Goal: Task Accomplishment & Management: Manage account settings

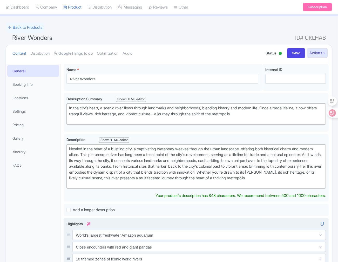
scroll to position [16, 0]
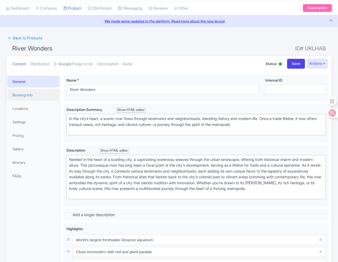
click at [23, 96] on link "Booking Info" at bounding box center [33, 95] width 52 height 12
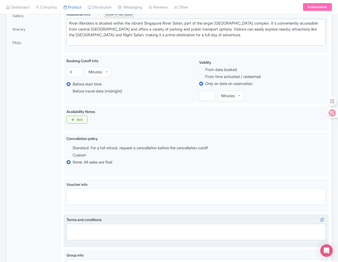
scroll to position [43, 0]
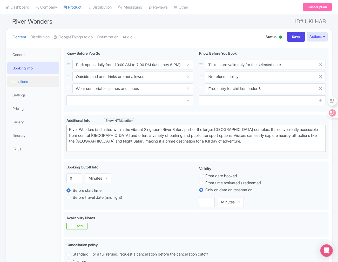
click at [22, 81] on link "Locations" at bounding box center [33, 82] width 52 height 12
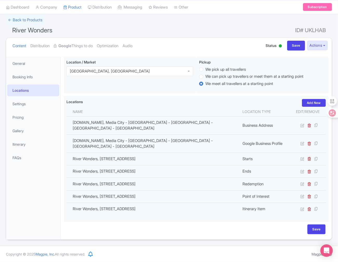
scroll to position [36, 0]
click at [298, 41] on input "Save" at bounding box center [296, 46] width 18 height 10
type input "Saving..."
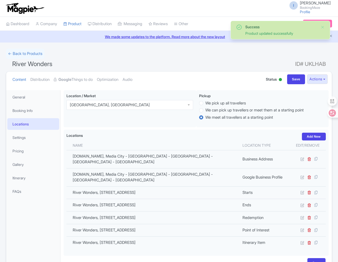
scroll to position [36, 0]
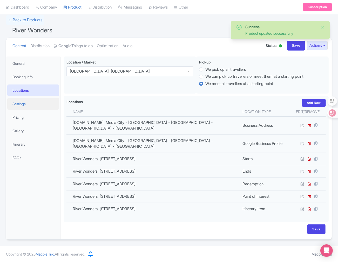
click at [34, 100] on link "Settings" at bounding box center [33, 104] width 52 height 12
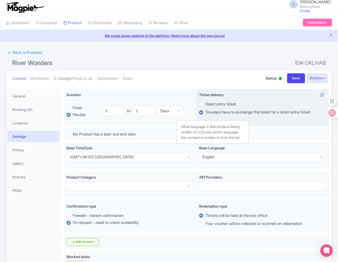
scroll to position [0, 0]
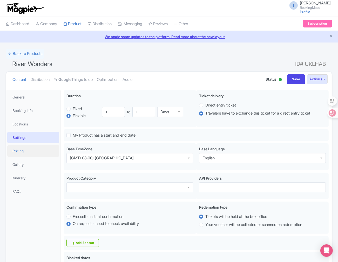
click at [25, 150] on link "Pricing" at bounding box center [33, 151] width 52 height 12
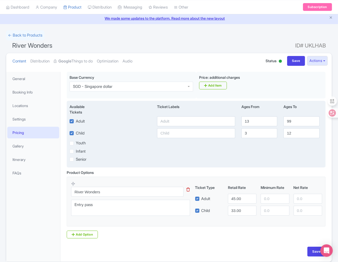
scroll to position [29, 0]
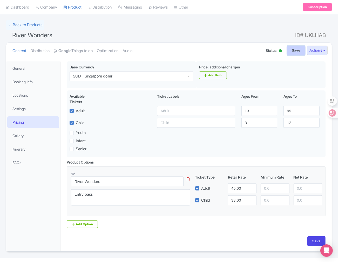
click at [292, 51] on input "Save" at bounding box center [296, 51] width 18 height 10
type input "Saving..."
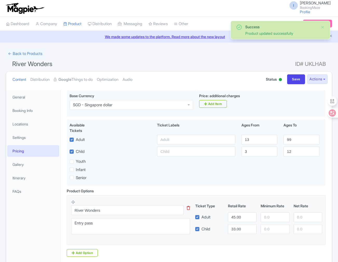
scroll to position [43, 0]
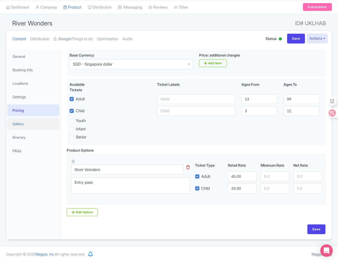
click at [29, 121] on link "Gallery" at bounding box center [33, 124] width 52 height 12
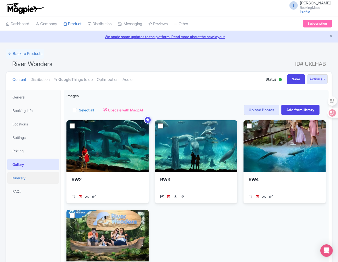
click at [34, 181] on link "Itinerary" at bounding box center [33, 178] width 52 height 12
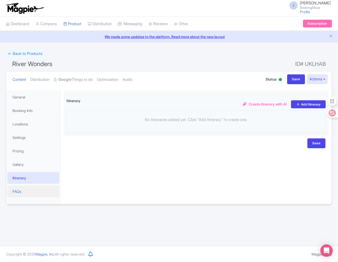
click at [29, 193] on link "FAQs" at bounding box center [33, 192] width 52 height 12
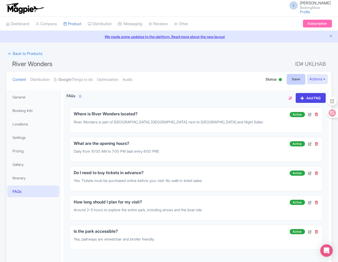
click at [291, 79] on input "Save" at bounding box center [296, 79] width 18 height 10
type input "Saving..."
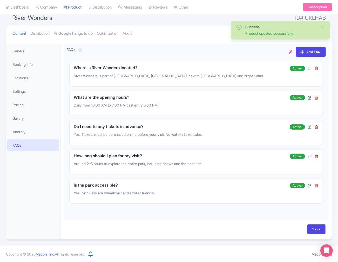
scroll to position [47, 0]
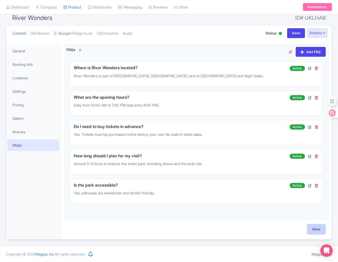
click at [317, 226] on input "Save" at bounding box center [316, 230] width 18 height 10
type input "Saving..."
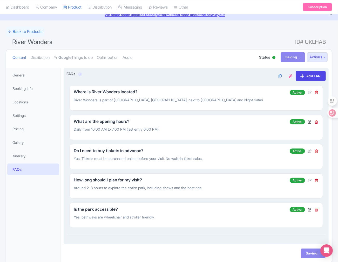
scroll to position [0, 0]
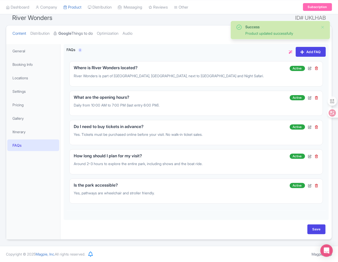
click at [79, 35] on link "Google Things to do" at bounding box center [73, 33] width 39 height 16
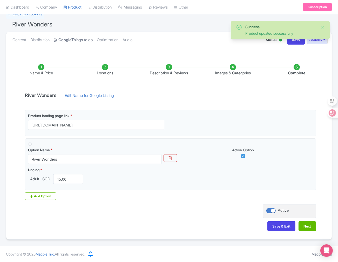
scroll to position [40, 0]
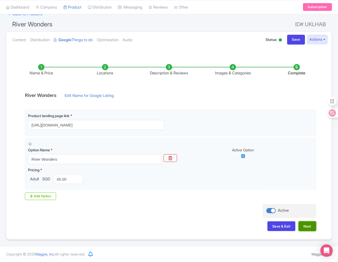
click at [305, 228] on button "Next" at bounding box center [307, 227] width 18 height 10
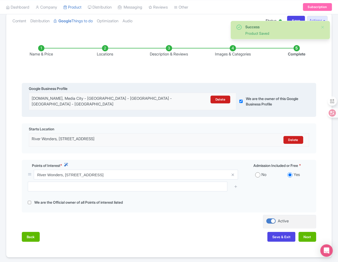
scroll to position [69, 0]
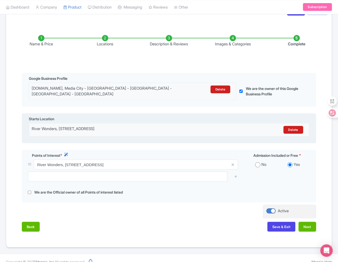
click at [110, 130] on div "River Wonders, [STREET_ADDRESS]" at bounding box center [135, 130] width 206 height 8
copy div "River Wonders, 80 Mandai Lake Rd, Singapore 729826 Delete"
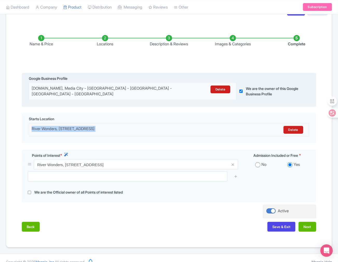
scroll to position [0, 0]
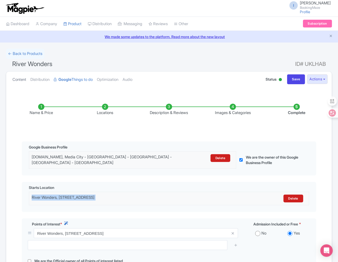
click at [23, 80] on link "Content" at bounding box center [19, 80] width 14 height 16
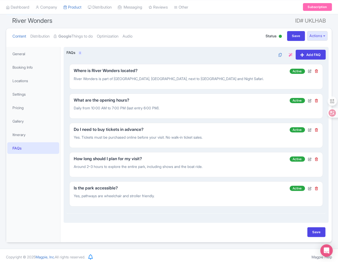
scroll to position [47, 0]
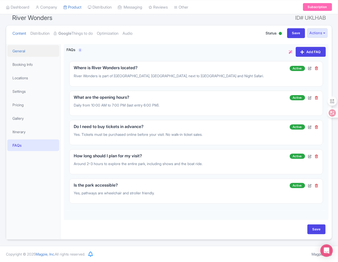
click at [22, 47] on link "General" at bounding box center [33, 51] width 52 height 12
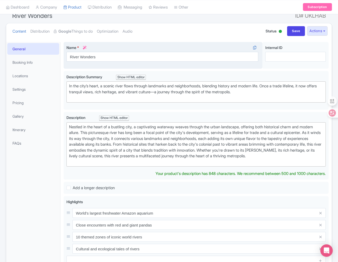
scroll to position [40, 0]
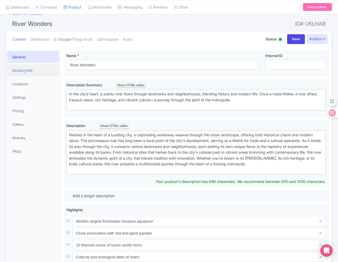
click at [21, 73] on link "Booking Info" at bounding box center [33, 71] width 52 height 12
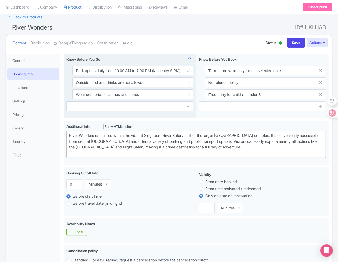
scroll to position [29, 0]
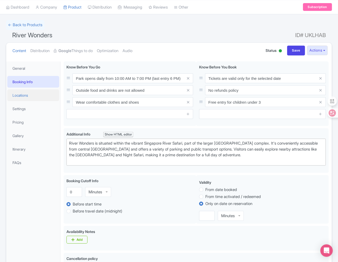
click at [26, 90] on link "Locations" at bounding box center [33, 96] width 52 height 12
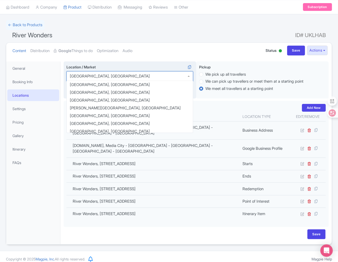
click at [113, 76] on div "[GEOGRAPHIC_DATA], [GEOGRAPHIC_DATA]" at bounding box center [129, 76] width 127 height 10
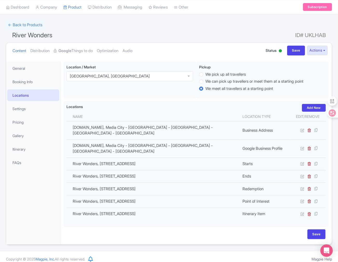
drag, startPoint x: 113, startPoint y: 76, endPoint x: 59, endPoint y: 73, distance: 54.0
click at [59, 73] on div "General Booking Info Locations Settings Pricing Gallery Itinerary FAQs River Wo…" at bounding box center [168, 151] width 325 height 186
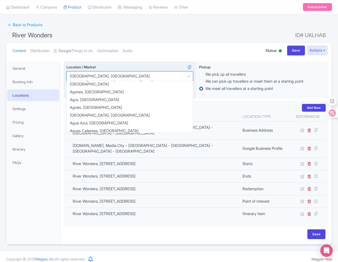
click at [80, 77] on div "[GEOGRAPHIC_DATA], [GEOGRAPHIC_DATA]" at bounding box center [110, 76] width 80 height 5
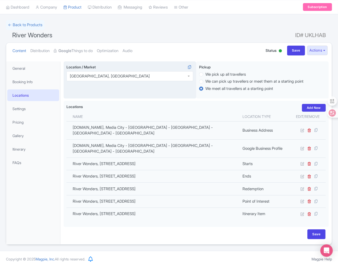
click at [80, 77] on div "[GEOGRAPHIC_DATA], [GEOGRAPHIC_DATA]" at bounding box center [110, 76] width 80 height 5
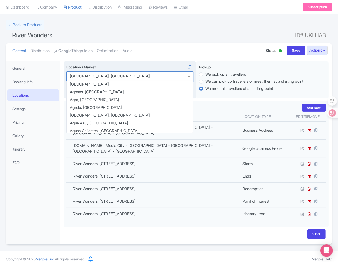
click at [118, 75] on div "[GEOGRAPHIC_DATA], [GEOGRAPHIC_DATA]" at bounding box center [129, 76] width 127 height 10
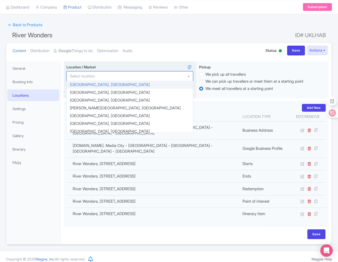
paste input "River Wonders, [STREET_ADDRESS]"
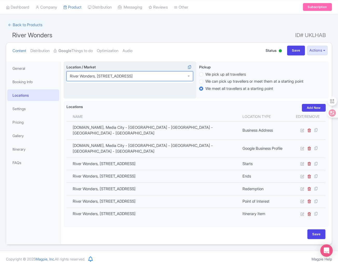
click at [189, 77] on div at bounding box center [129, 76] width 127 height 10
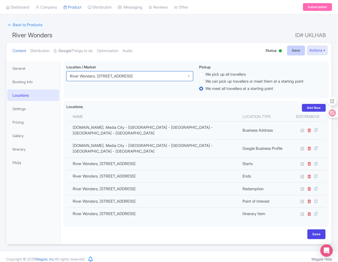
type input "River Wonders, [STREET_ADDRESS]"
click at [291, 52] on input "Save" at bounding box center [296, 51] width 18 height 10
type input "Saving..."
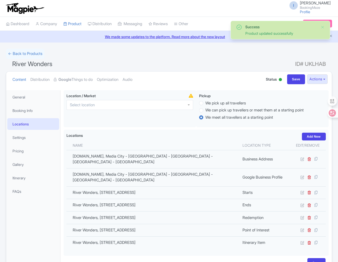
scroll to position [36, 0]
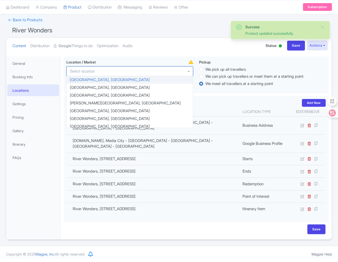
click at [99, 70] on div at bounding box center [129, 71] width 127 height 10
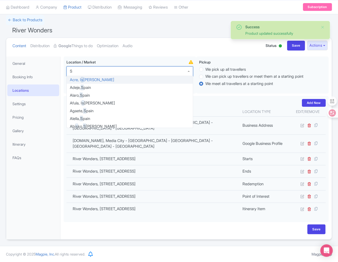
scroll to position [0, 0]
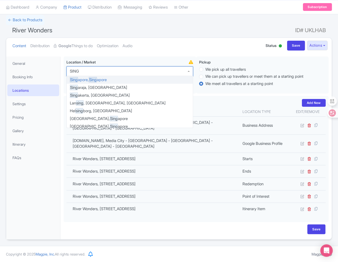
type input "SINGA"
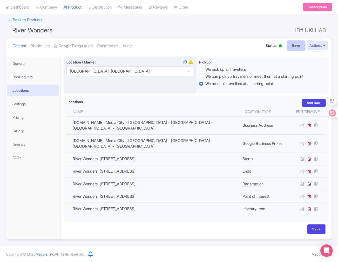
click at [295, 43] on input "Save" at bounding box center [296, 46] width 18 height 10
type input "Saving..."
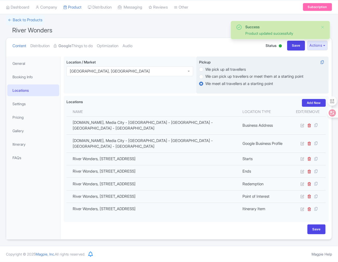
scroll to position [36, 0]
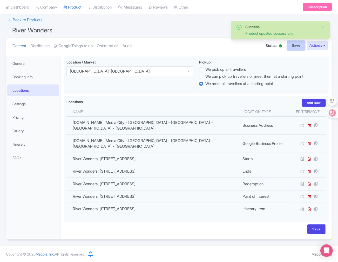
click at [295, 48] on input "Save" at bounding box center [296, 46] width 18 height 10
type input "Saving..."
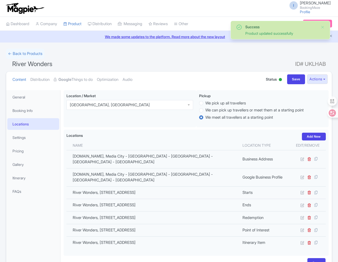
scroll to position [36, 0]
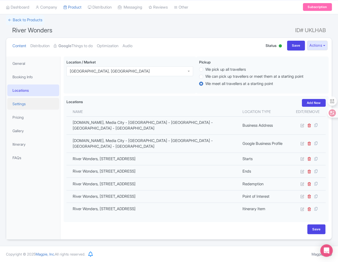
click at [23, 102] on link "Settings" at bounding box center [33, 104] width 52 height 12
